Goal: Register for event/course

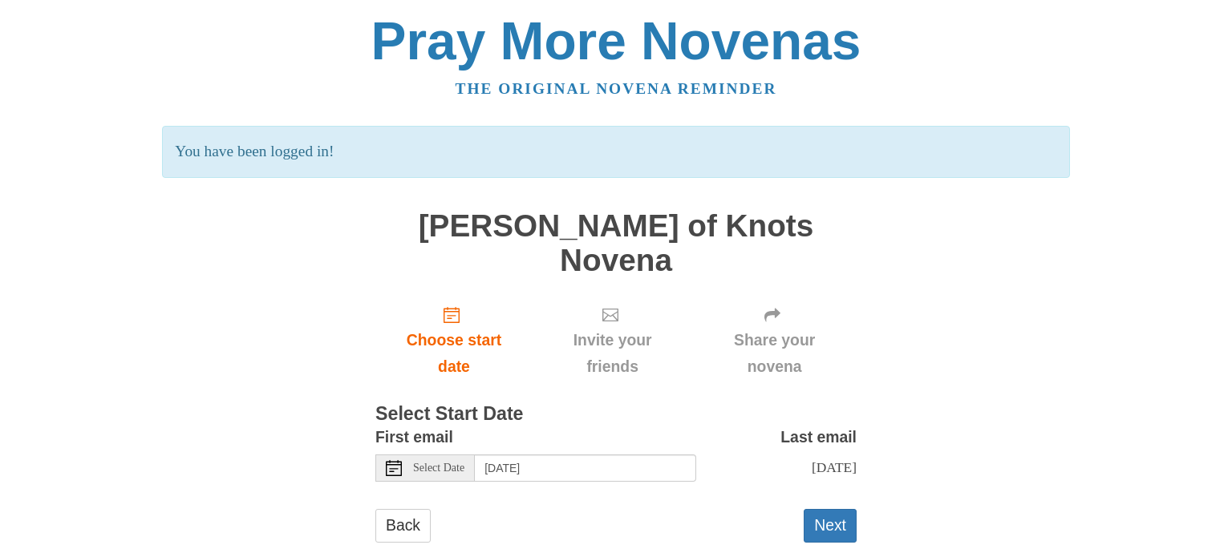
click at [398, 460] on icon at bounding box center [394, 468] width 16 height 16
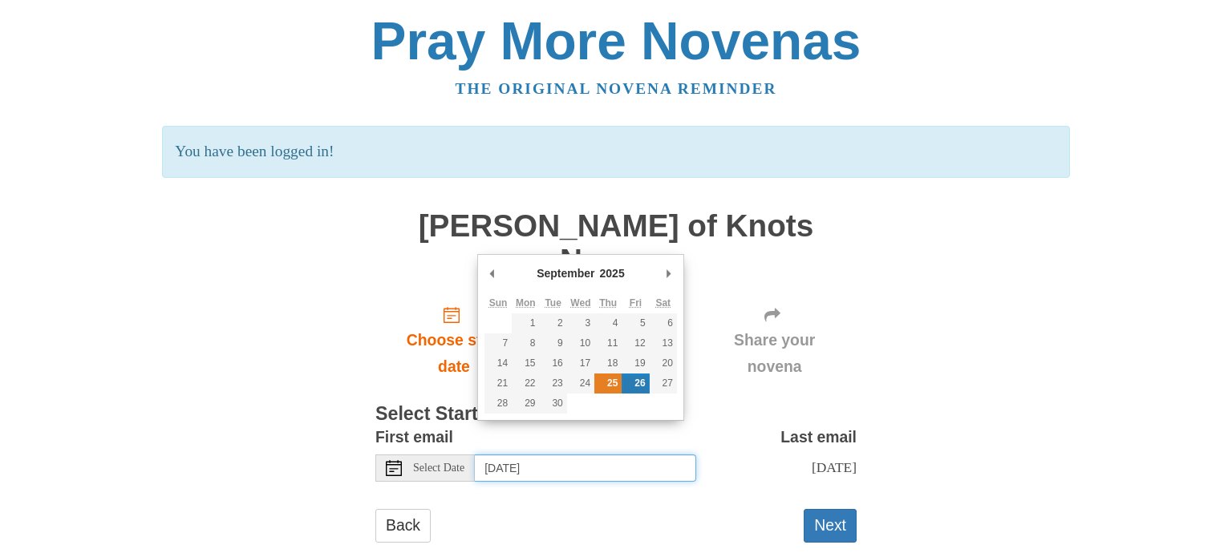
type input "[DATE]"
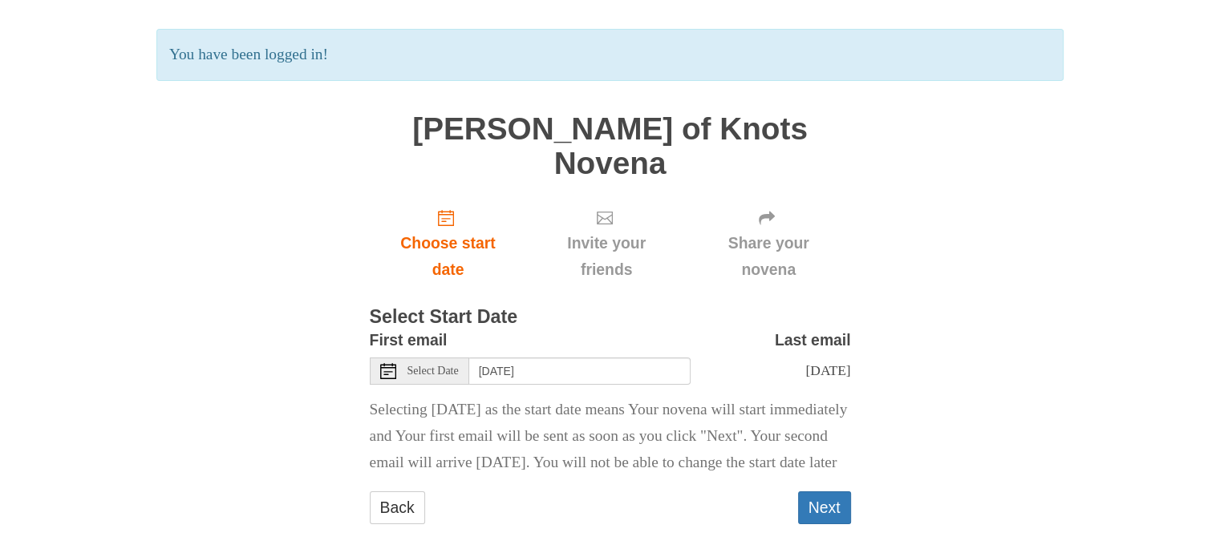
scroll to position [103, 0]
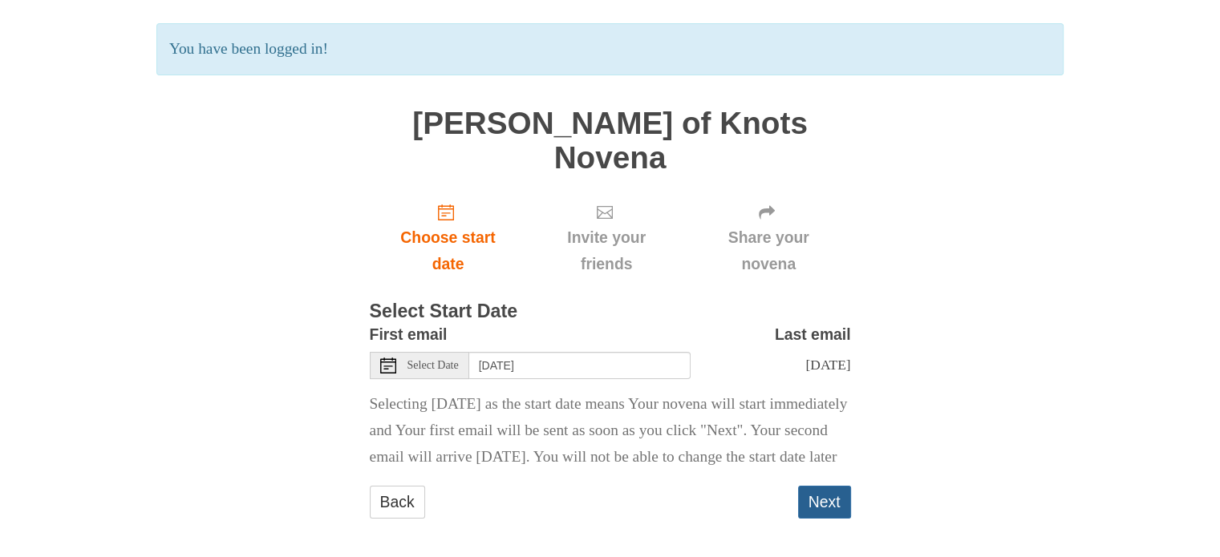
click at [818, 493] on button "Next" at bounding box center [824, 502] width 53 height 33
